Goal: Transaction & Acquisition: Purchase product/service

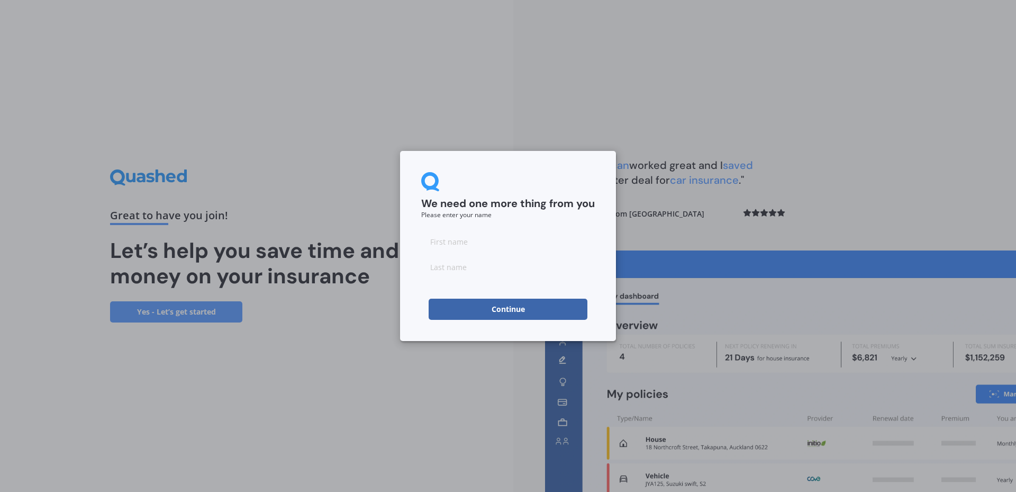
click at [514, 245] on input at bounding box center [508, 241] width 174 height 21
type input "M"
type input "Burgers"
click at [520, 307] on button "Continue" at bounding box center [508, 309] width 159 height 21
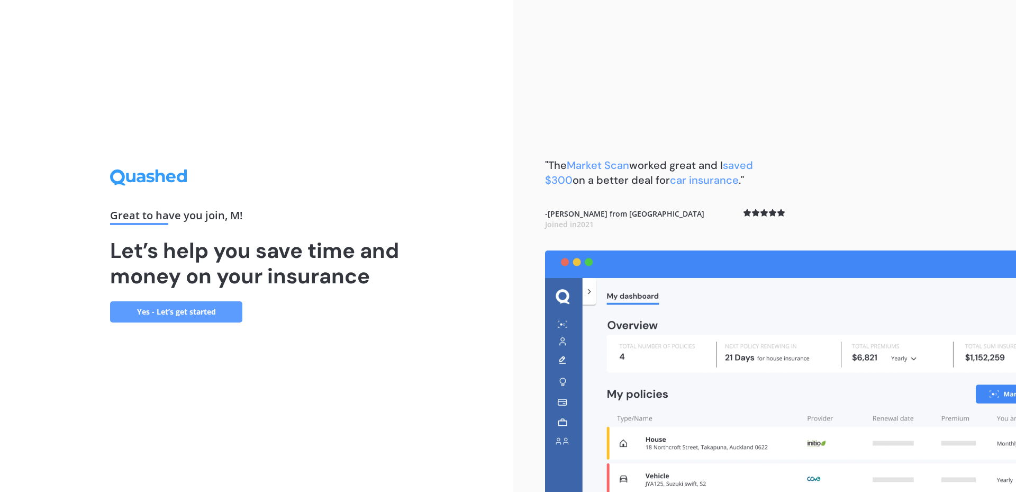
click at [205, 312] on link "Yes - Let’s get started" at bounding box center [176, 311] width 132 height 21
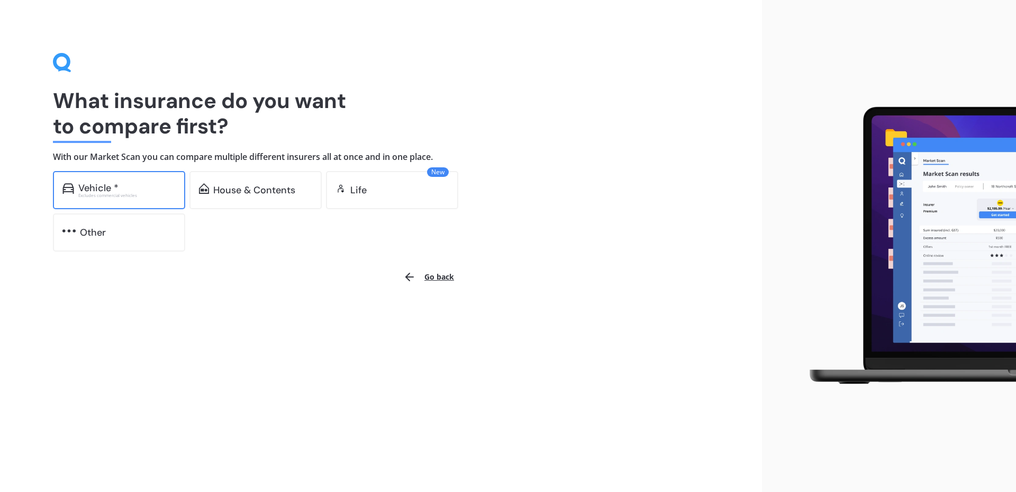
click at [103, 196] on div "Excludes commercial vehicles" at bounding box center [126, 195] width 97 height 4
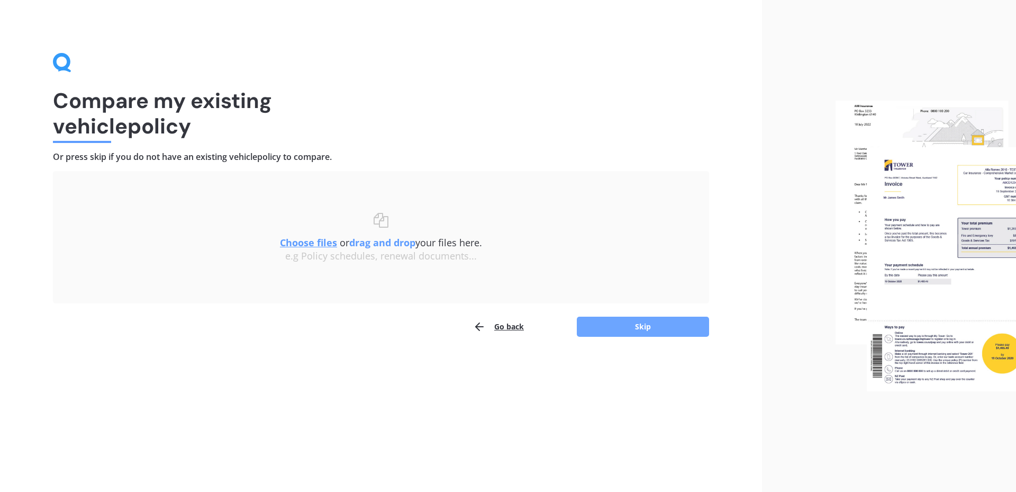
click at [640, 320] on button "Skip" at bounding box center [643, 327] width 132 height 20
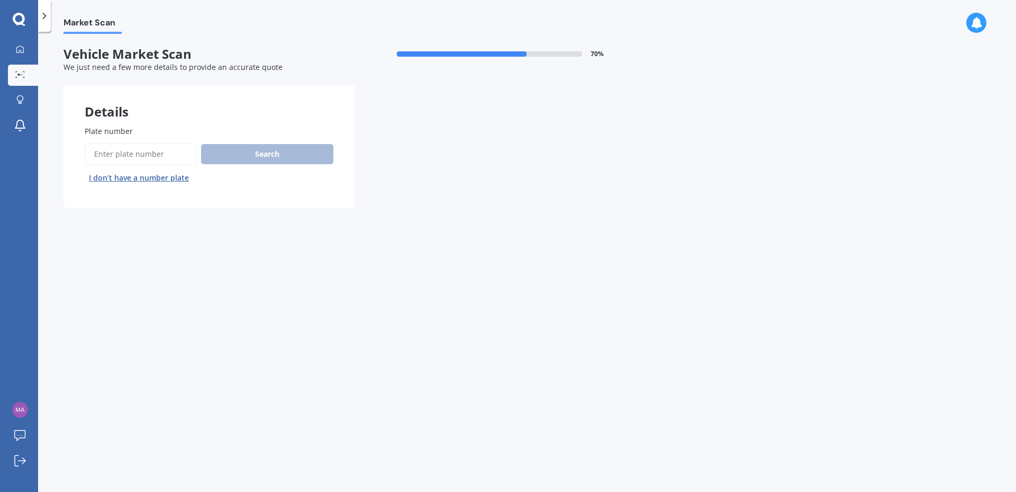
click at [164, 158] on input "Plate number" at bounding box center [141, 154] width 112 height 22
type input "HYP914"
click at [236, 155] on button "Search" at bounding box center [267, 154] width 132 height 20
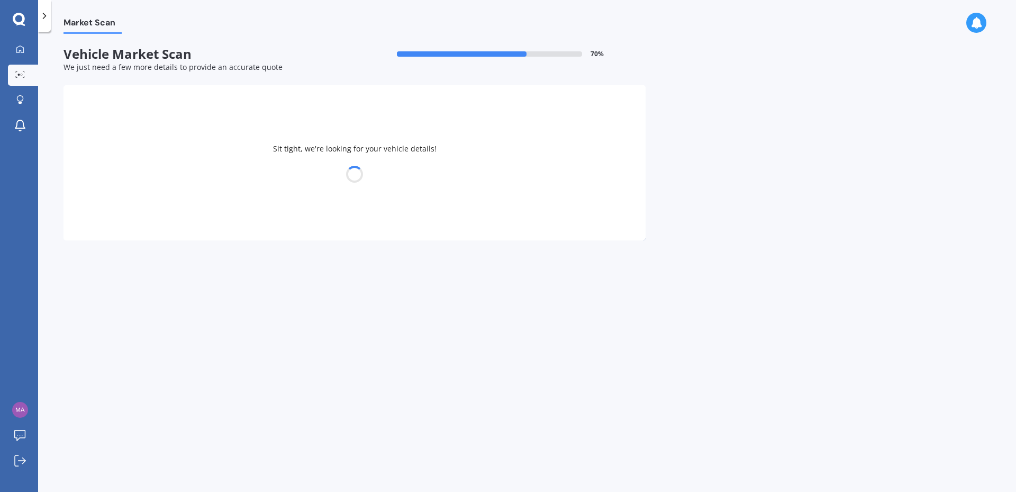
select select "FORD"
select select "FIESTA"
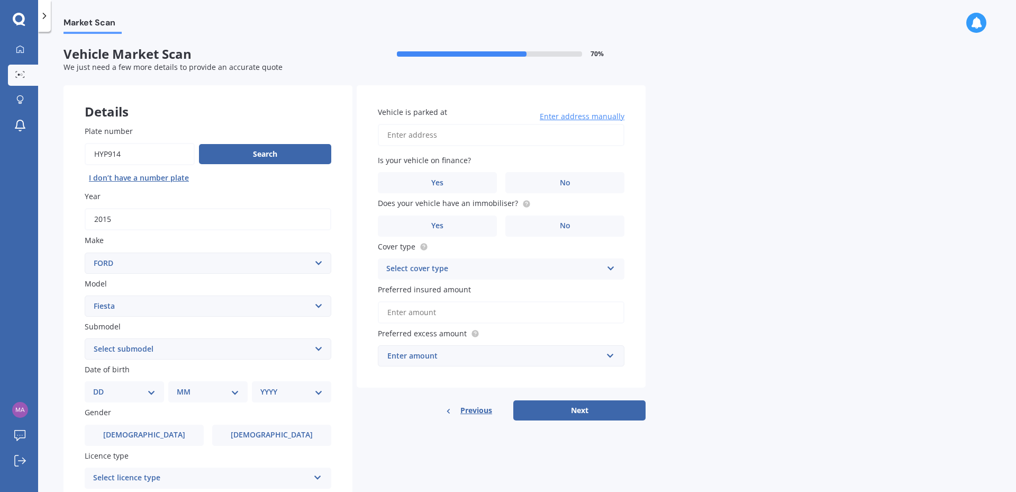
click at [312, 348] on select "Select submodel (All other) 1.0L Ecoboost 1.6 4WD Hatchback Hatchback turbo Spo…" at bounding box center [208, 348] width 247 height 21
select select "ST"
click at [85, 338] on select "Select submodel (All other) 1.0L Ecoboost 1.6 4WD Hatchback Hatchback turbo Spo…" at bounding box center [208, 348] width 247 height 21
click at [157, 395] on div "DD 01 02 03 04 05 06 07 08 09 10 11 12 13 14 15 16 17 18 19 20 21 22 23 24 25 2…" at bounding box center [124, 391] width 79 height 21
click at [155, 395] on select "DD 01 02 03 04 05 06 07 08 09 10 11 12 13 14 15 16 17 18 19 20 21 22 23 24 25 2…" at bounding box center [124, 392] width 62 height 12
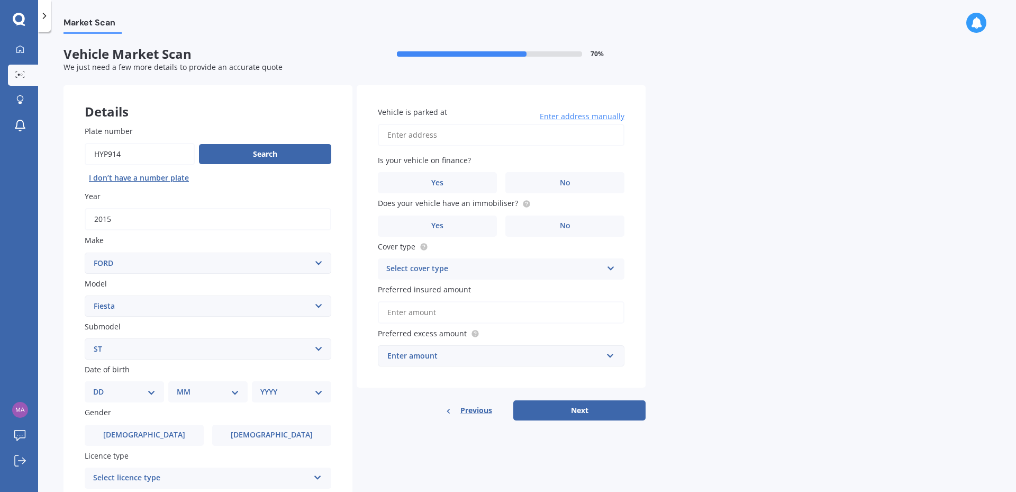
select select "28"
click at [102, 386] on select "DD 01 02 03 04 05 06 07 08 09 10 11 12 13 14 15 16 17 18 19 20 21 22 23 24 25 2…" at bounding box center [124, 392] width 62 height 12
click at [215, 397] on select "MM 01 02 03 04 05 06 07 08 09 10 11 12" at bounding box center [210, 392] width 58 height 12
select select "04"
click at [181, 386] on select "MM 01 02 03 04 05 06 07 08 09 10 11 12" at bounding box center [210, 392] width 58 height 12
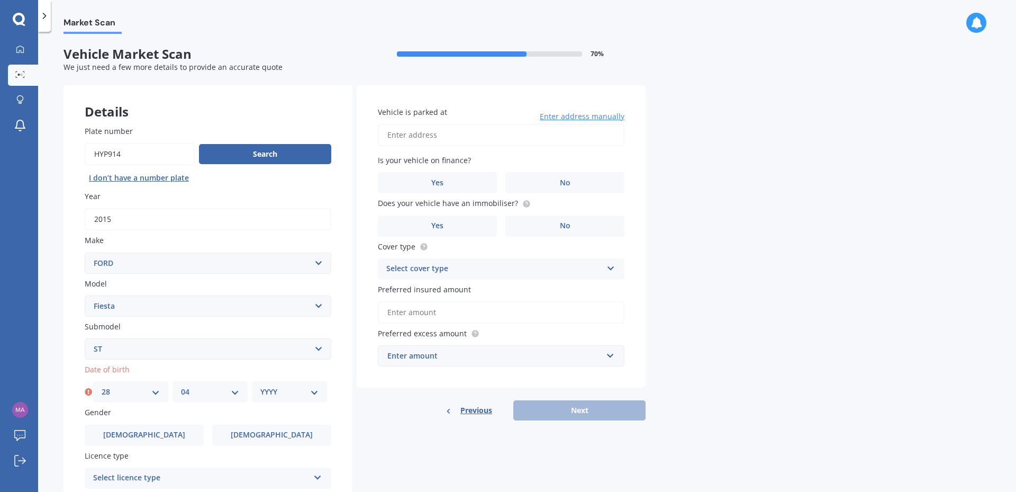
click at [299, 392] on select "YYYY 2025 2024 2023 2022 2021 2020 2019 2018 2017 2016 2015 2014 2013 2012 2011…" at bounding box center [289, 392] width 58 height 12
select select "1974"
click at [260, 386] on select "YYYY 2025 2024 2023 2022 2021 2020 2019 2018 2017 2016 2015 2014 2013 2012 2011…" at bounding box center [289, 392] width 58 height 12
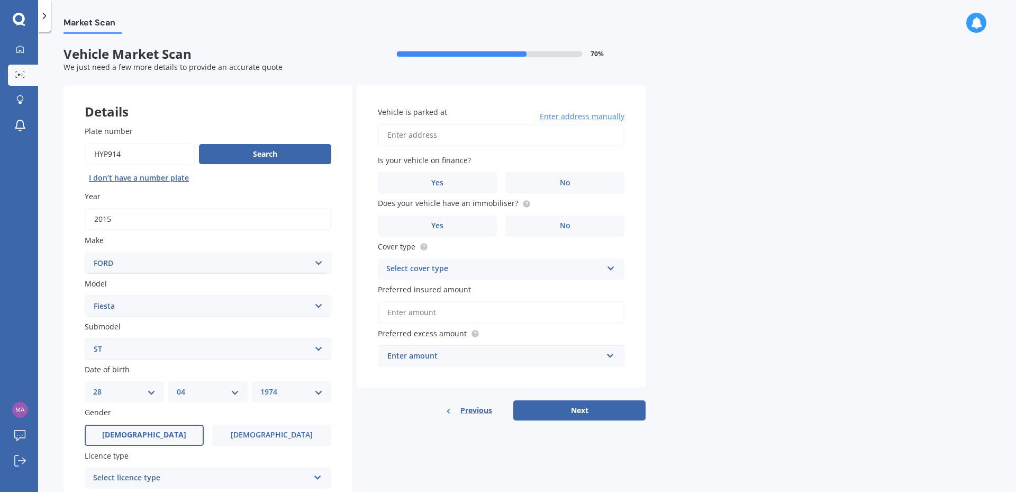
click at [160, 434] on label "[DEMOGRAPHIC_DATA]" at bounding box center [144, 435] width 119 height 21
click at [0, 0] on input "[DEMOGRAPHIC_DATA]" at bounding box center [0, 0] width 0 height 0
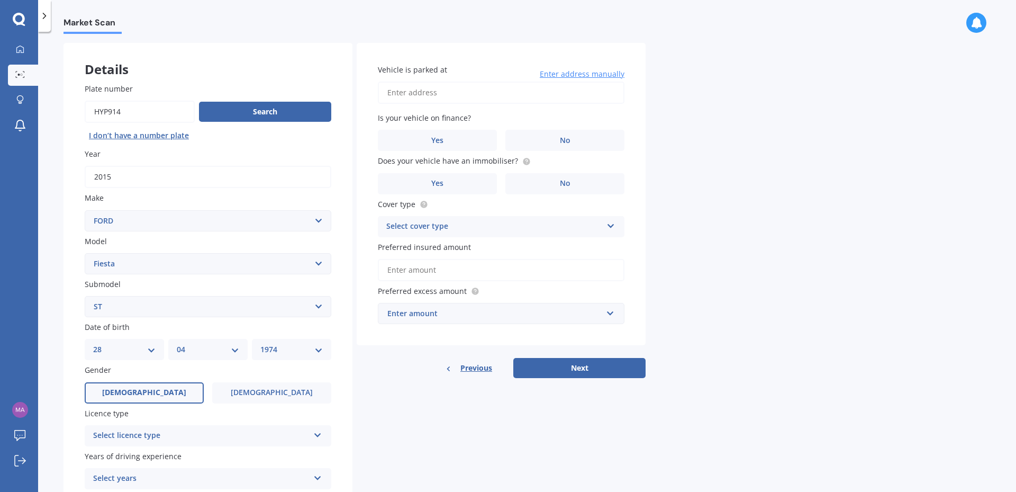
scroll to position [131, 0]
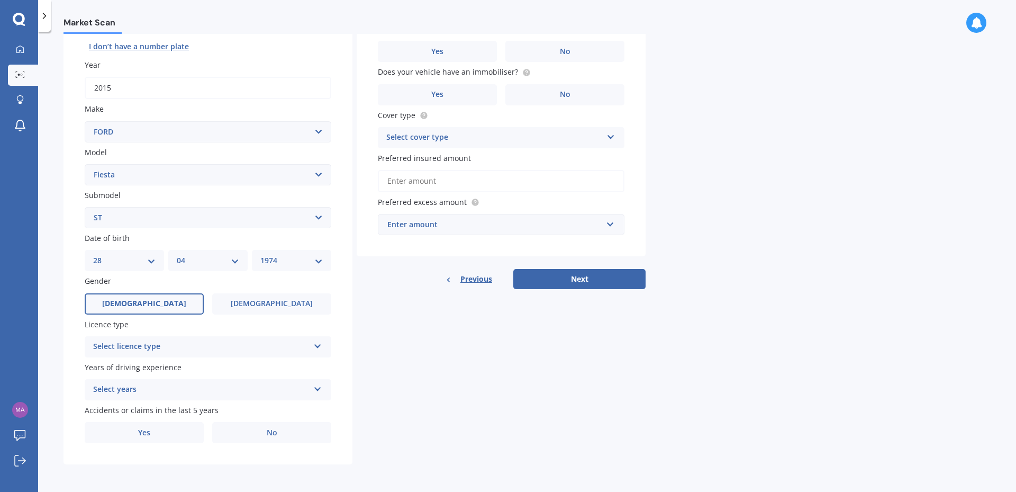
click at [278, 345] on div "Select licence type" at bounding box center [201, 346] width 216 height 13
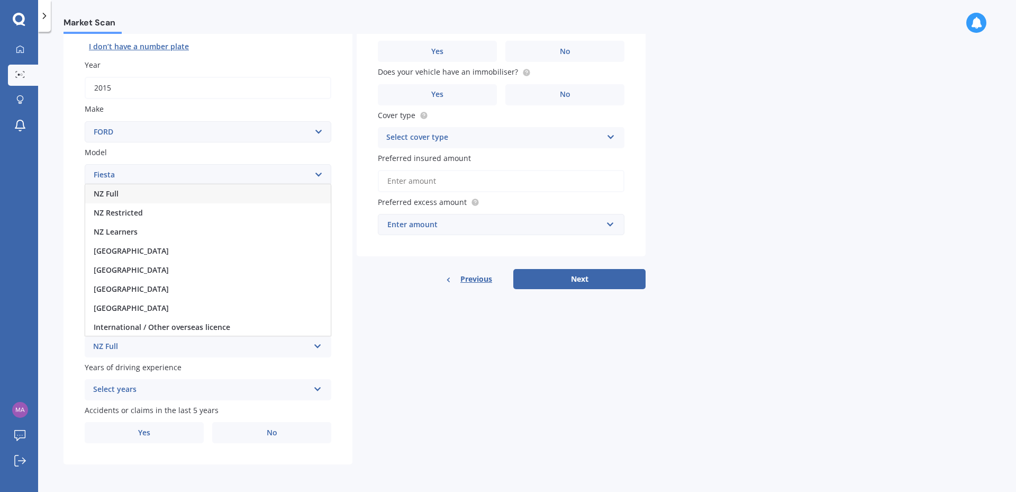
click at [278, 345] on div "NZ Full" at bounding box center [201, 346] width 216 height 13
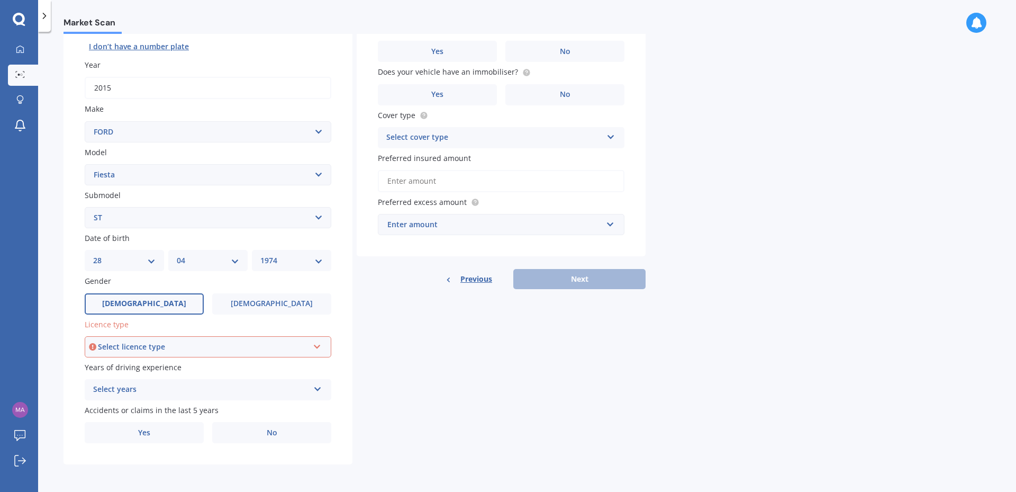
click at [291, 344] on div "Select licence type" at bounding box center [203, 347] width 211 height 12
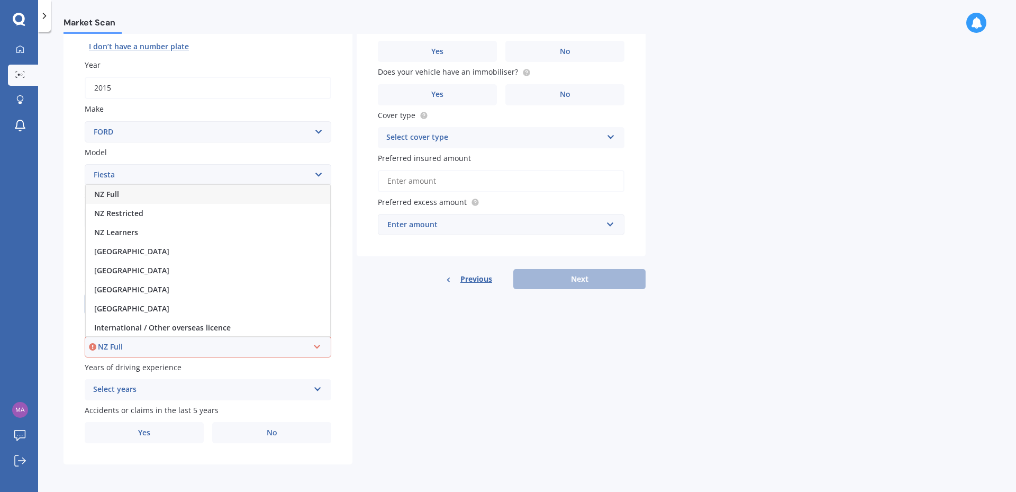
click at [253, 197] on div "NZ Full" at bounding box center [208, 194] width 245 height 19
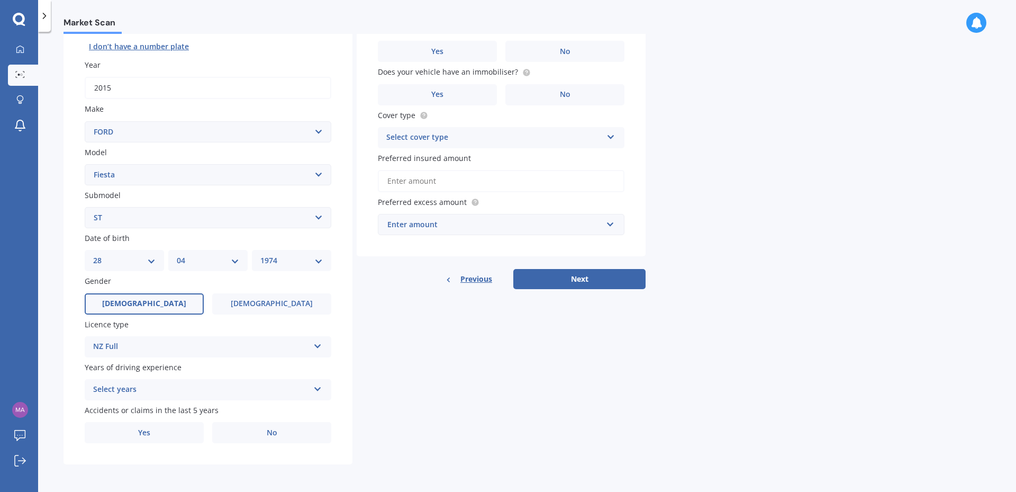
click at [271, 393] on div "Select years" at bounding box center [201, 389] width 216 height 13
click at [239, 292] on div "5 or more years" at bounding box center [208, 292] width 246 height 19
click at [251, 436] on label "No" at bounding box center [271, 432] width 119 height 21
click at [0, 0] on input "No" at bounding box center [0, 0] width 0 height 0
click at [712, 97] on div "Market Scan Vehicle Market Scan 70 % We just need a few more details to provide…" at bounding box center [527, 264] width 978 height 460
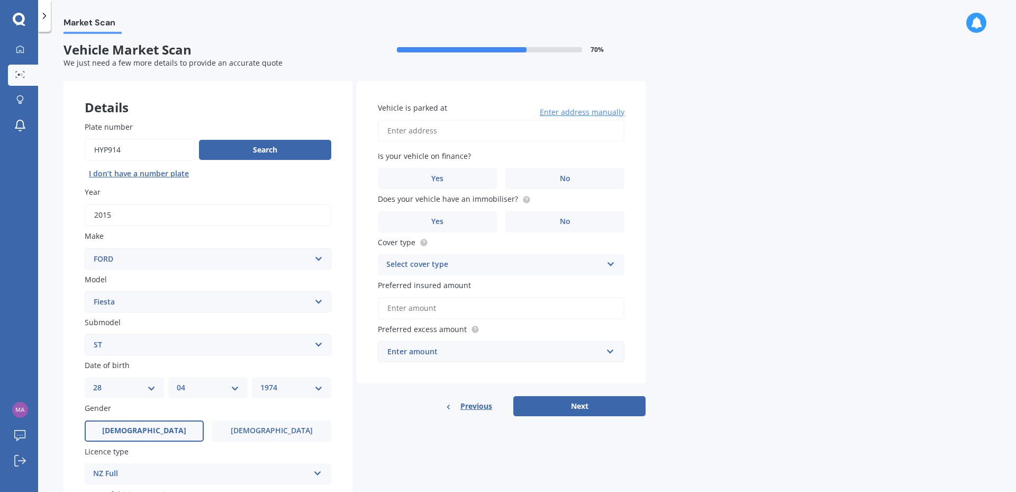
scroll to position [0, 0]
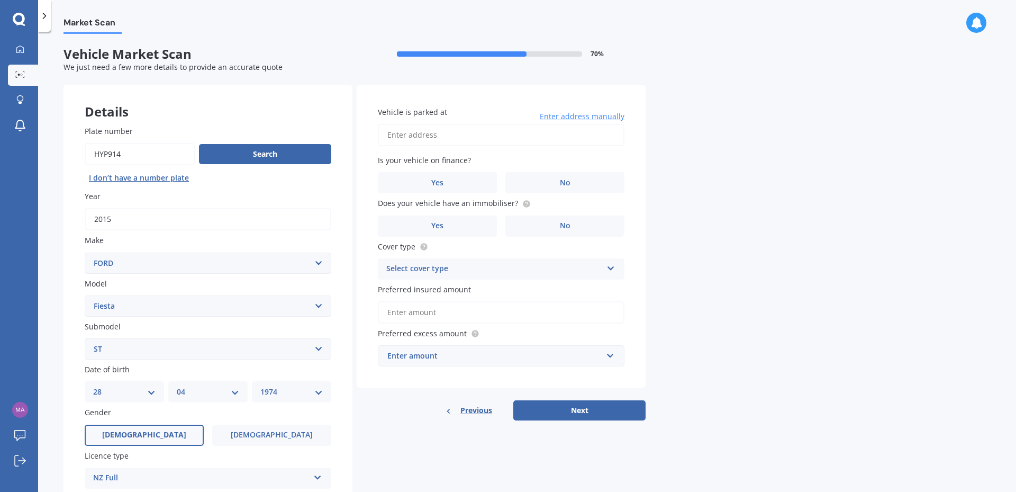
click at [486, 138] on input "Vehicle is parked at" at bounding box center [501, 135] width 247 height 22
type input "[STREET_ADDRESS]"
click at [528, 177] on label "No" at bounding box center [565, 182] width 119 height 21
click at [0, 0] on input "No" at bounding box center [0, 0] width 0 height 0
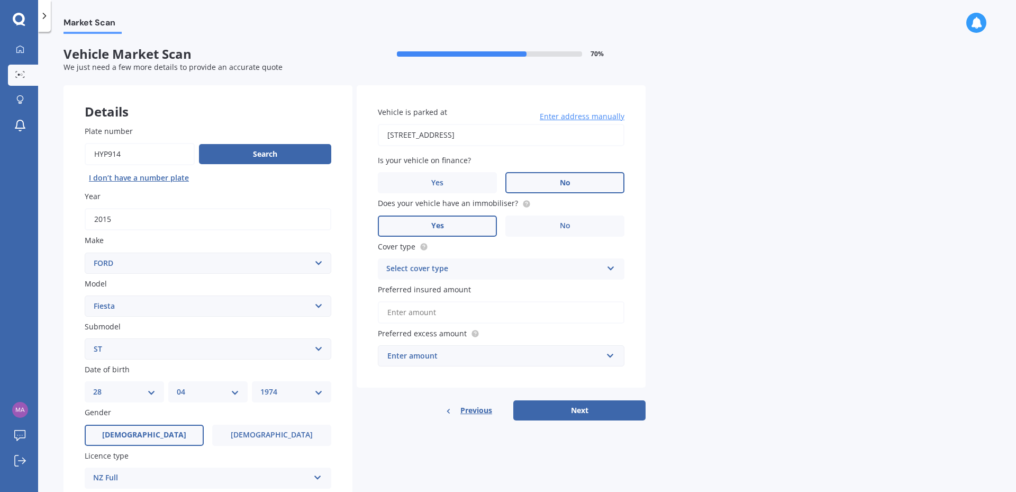
click at [462, 217] on label "Yes" at bounding box center [437, 225] width 119 height 21
click at [0, 0] on input "Yes" at bounding box center [0, 0] width 0 height 0
click at [512, 270] on div "Select cover type" at bounding box center [494, 269] width 216 height 13
click at [505, 287] on div "Comprehensive" at bounding box center [502, 289] width 246 height 19
click at [526, 310] on input "Preferred insured amount" at bounding box center [501, 312] width 247 height 22
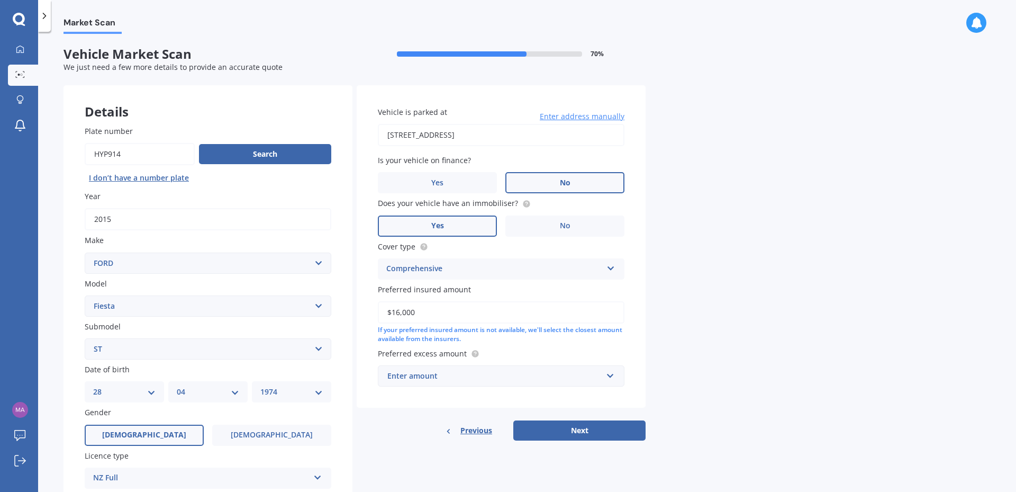
type input "$16,000"
click at [652, 349] on div "Market Scan Vehicle Market Scan 70 % We just need a few more details to provide…" at bounding box center [527, 264] width 978 height 460
click at [614, 375] on input "text" at bounding box center [497, 376] width 237 height 20
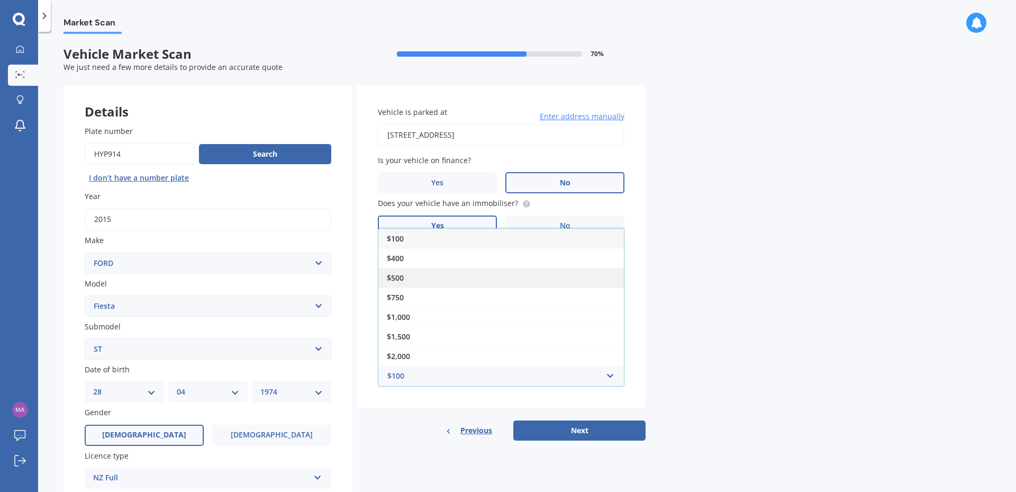
click at [527, 286] on div "$500" at bounding box center [502, 278] width 246 height 20
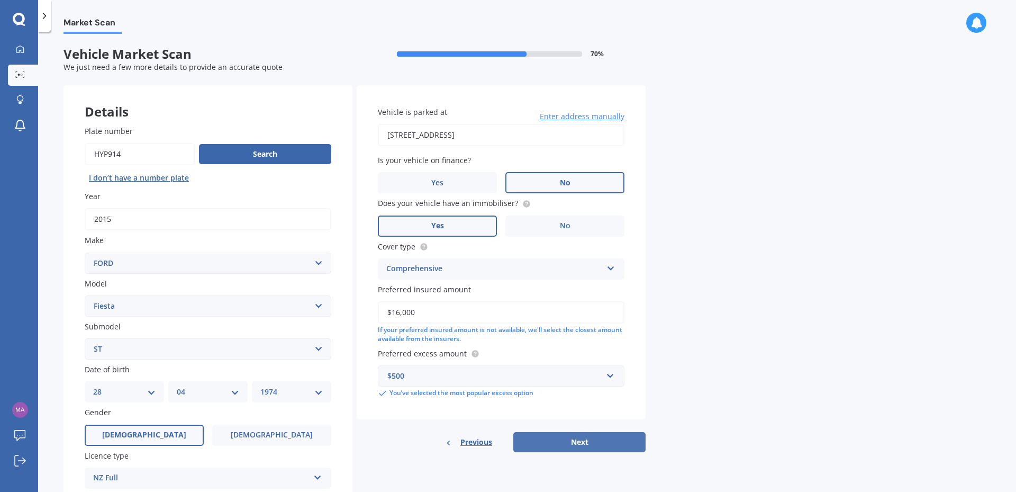
click at [589, 443] on button "Next" at bounding box center [580, 442] width 132 height 20
select select "28"
select select "04"
select select "1974"
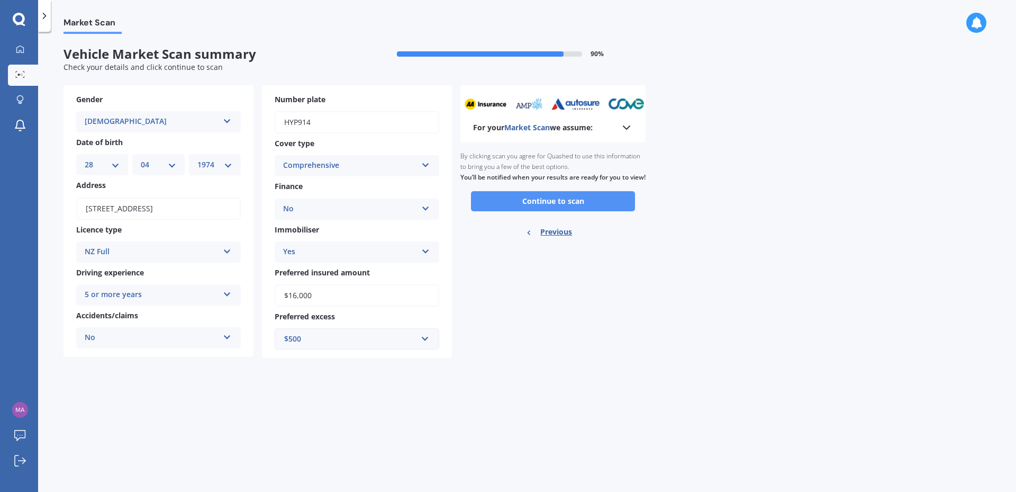
click at [536, 208] on button "Continue to scan" at bounding box center [553, 201] width 164 height 20
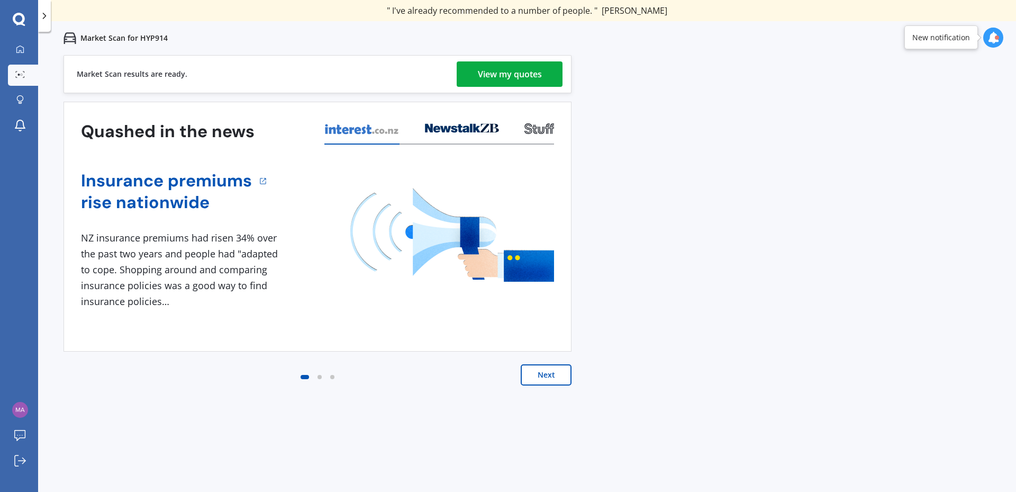
click at [502, 75] on div "View my quotes" at bounding box center [510, 73] width 64 height 25
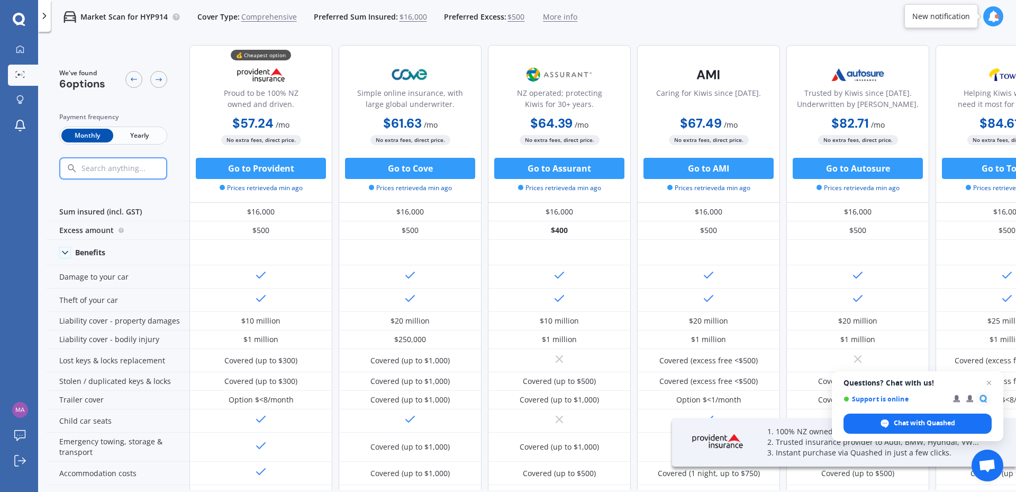
click at [142, 132] on span "Yearly" at bounding box center [139, 136] width 52 height 14
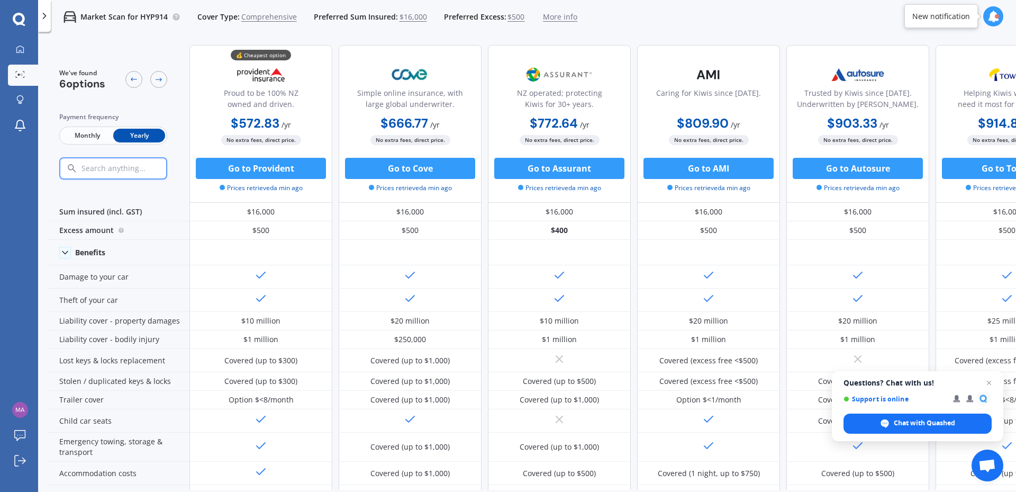
click at [258, 16] on span "Comprehensive" at bounding box center [269, 17] width 56 height 11
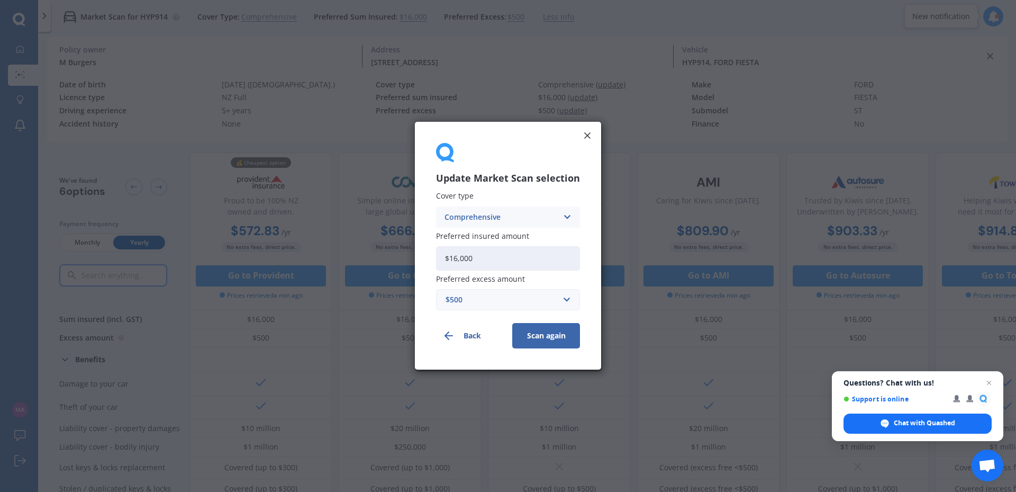
click at [491, 215] on div "Comprehensive" at bounding box center [501, 217] width 113 height 12
click at [507, 260] on span "Third Party, Fire & Theft" at bounding box center [488, 256] width 87 height 7
click at [549, 337] on button "Scan again" at bounding box center [546, 335] width 68 height 25
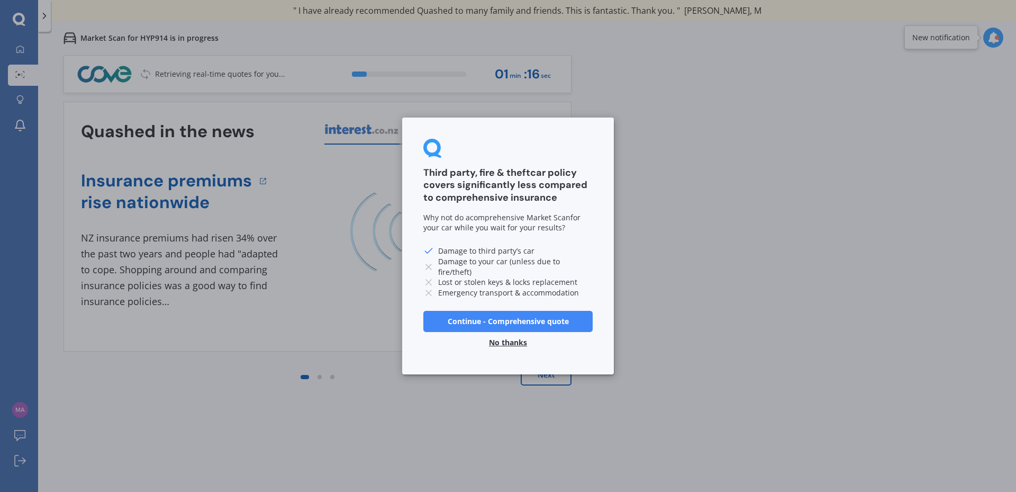
click at [511, 342] on button "No thanks" at bounding box center [508, 342] width 51 height 21
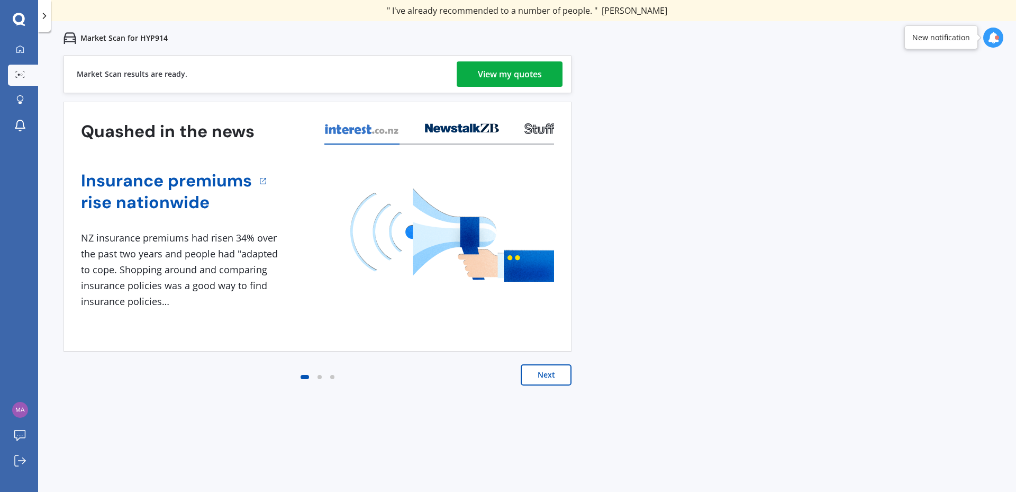
click at [525, 80] on div "View my quotes" at bounding box center [510, 73] width 64 height 25
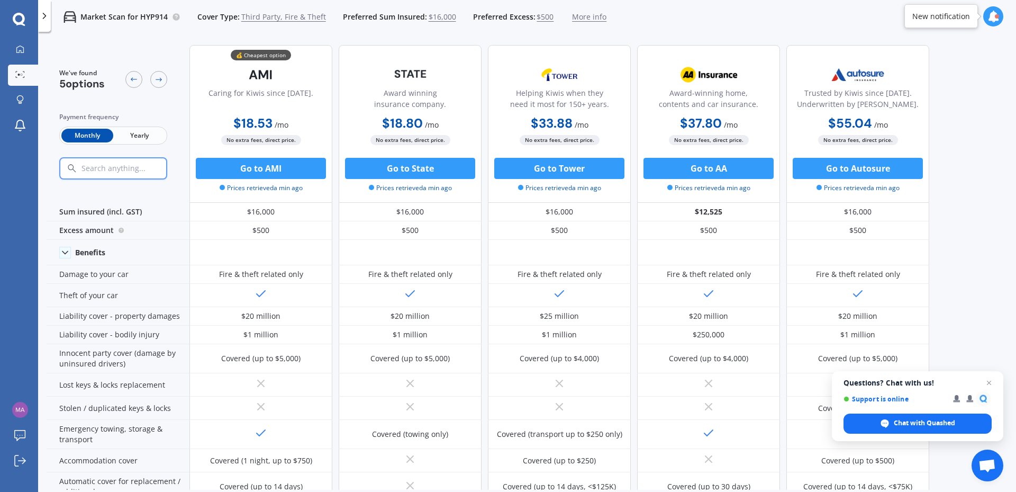
click at [153, 137] on span "Yearly" at bounding box center [139, 136] width 52 height 14
click at [278, 14] on span "Third Party, Fire & Theft" at bounding box center [283, 17] width 85 height 11
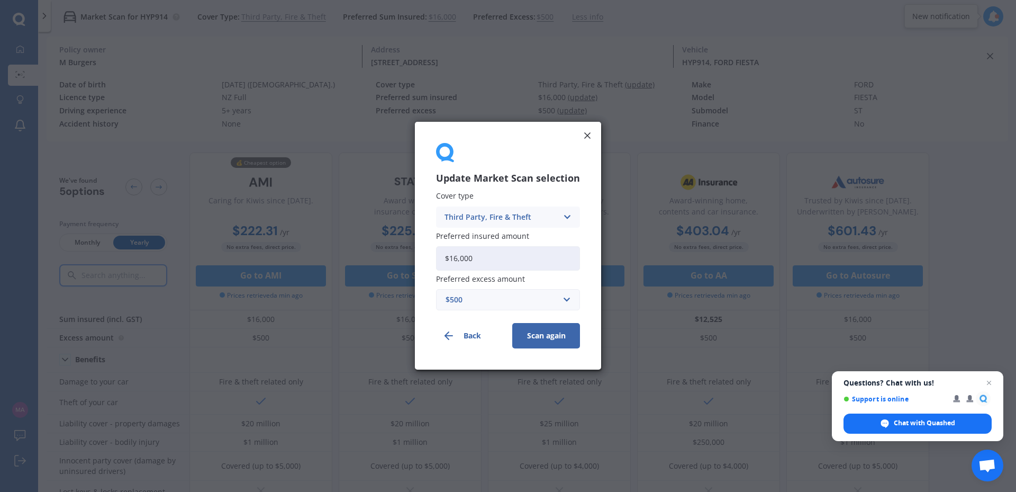
click at [476, 219] on div "Third Party, Fire & Theft" at bounding box center [501, 217] width 113 height 12
click at [465, 272] on span "Third Party" at bounding box center [465, 275] width 41 height 7
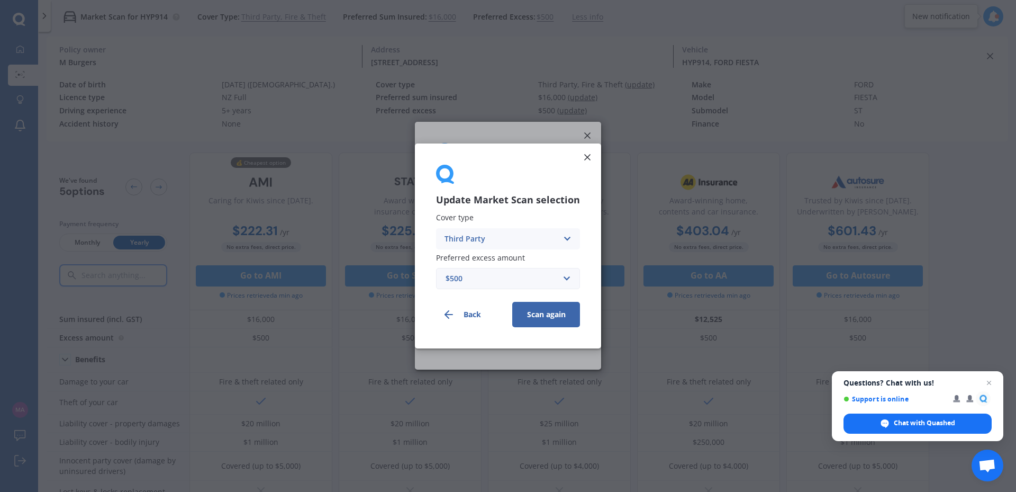
click at [530, 314] on button "Scan again" at bounding box center [546, 314] width 68 height 25
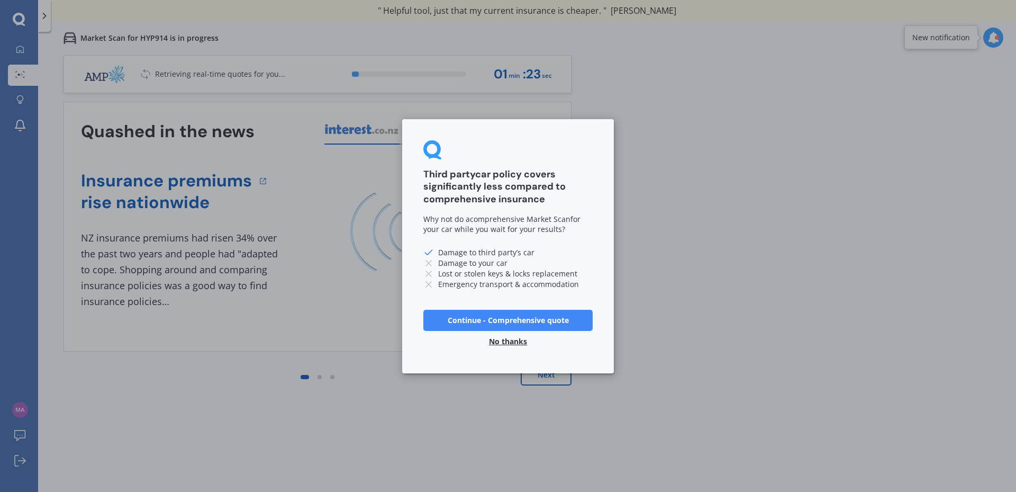
click at [503, 339] on button "No thanks" at bounding box center [508, 340] width 51 height 21
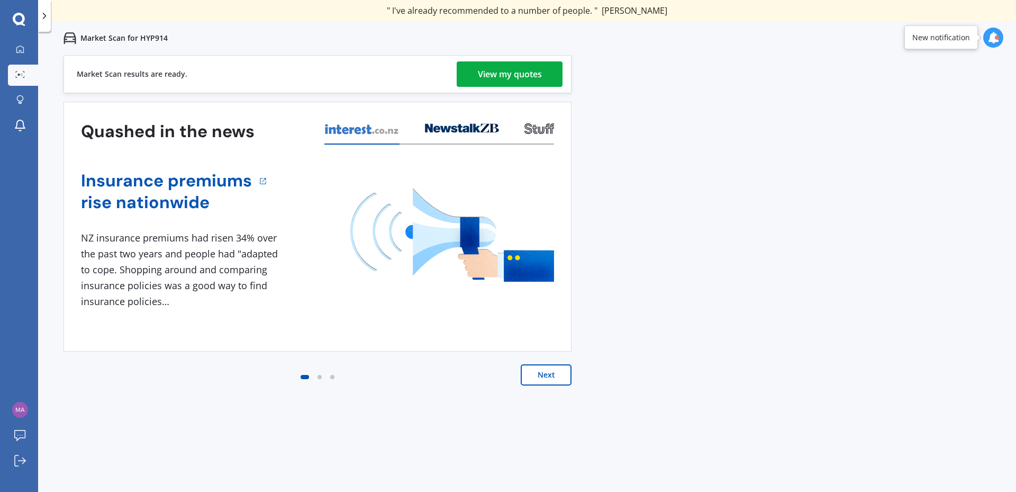
click at [496, 80] on div "View my quotes" at bounding box center [510, 73] width 64 height 25
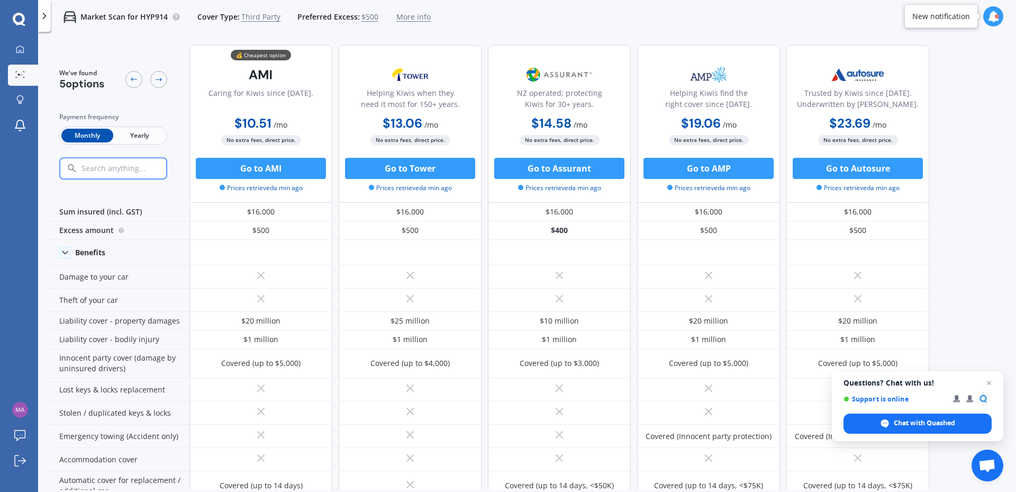
click at [133, 134] on span "Yearly" at bounding box center [139, 136] width 52 height 14
click at [177, 133] on div "We've found 5 options Payment frequency Monthly Yearly" at bounding box center [118, 124] width 143 height 158
